Goal: Find specific page/section: Find specific page/section

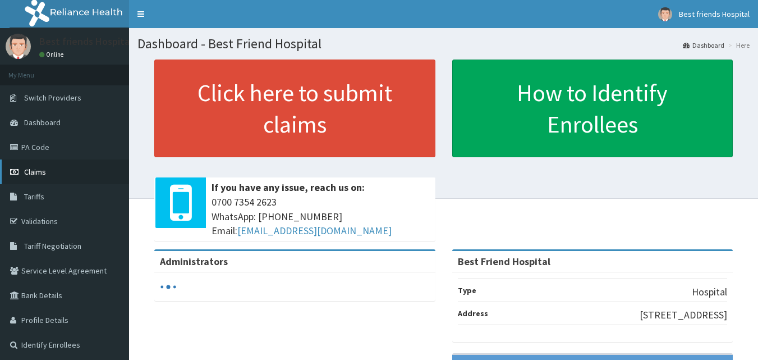
click at [33, 174] on span "Claims" at bounding box center [35, 172] width 22 height 10
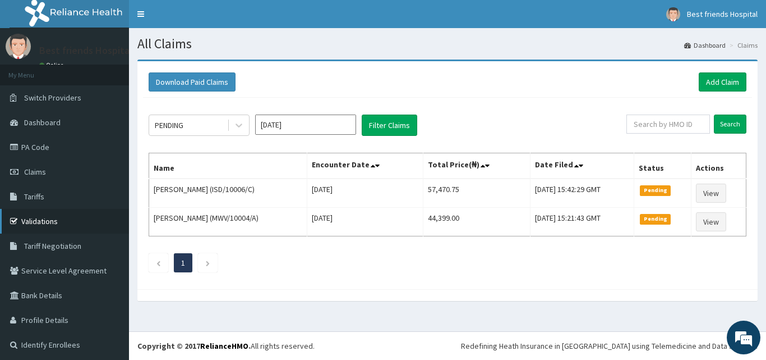
click at [39, 220] on link "Validations" at bounding box center [64, 221] width 129 height 25
